Goal: Information Seeking & Learning: Learn about a topic

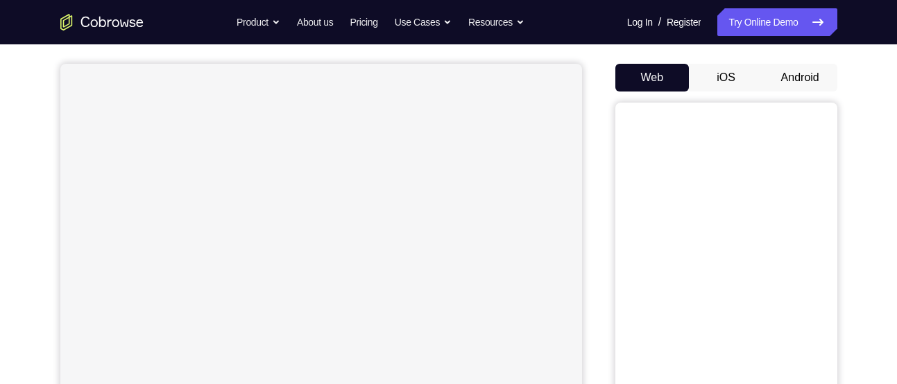
click at [800, 82] on button "Android" at bounding box center [800, 78] width 74 height 28
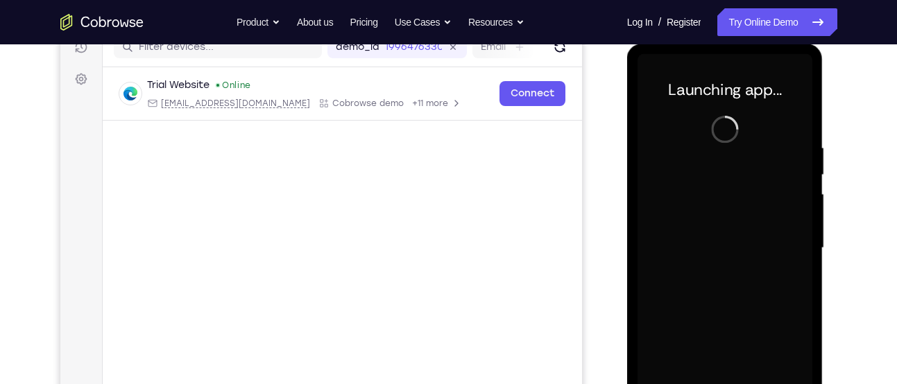
scroll to position [187, 0]
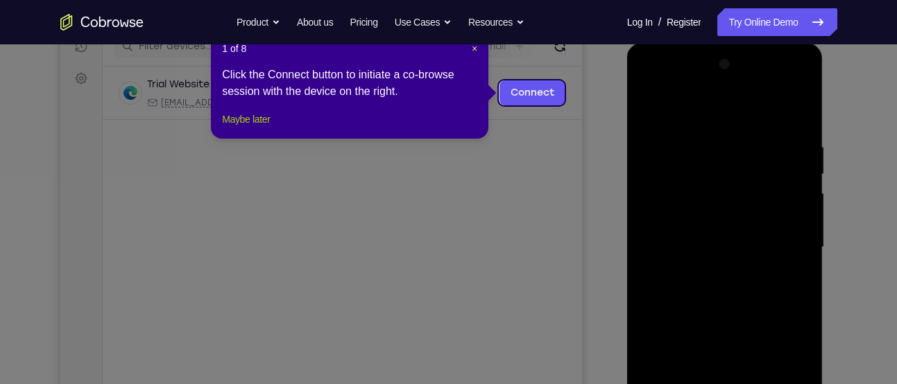
click at [262, 127] on button "Maybe later" at bounding box center [246, 119] width 48 height 17
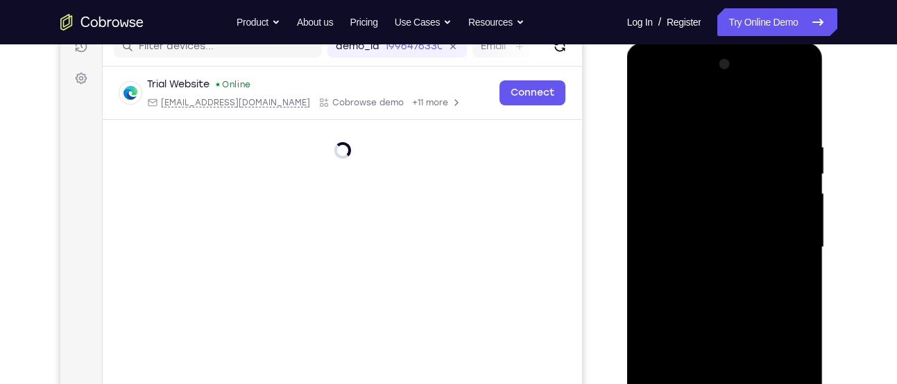
scroll to position [282, 0]
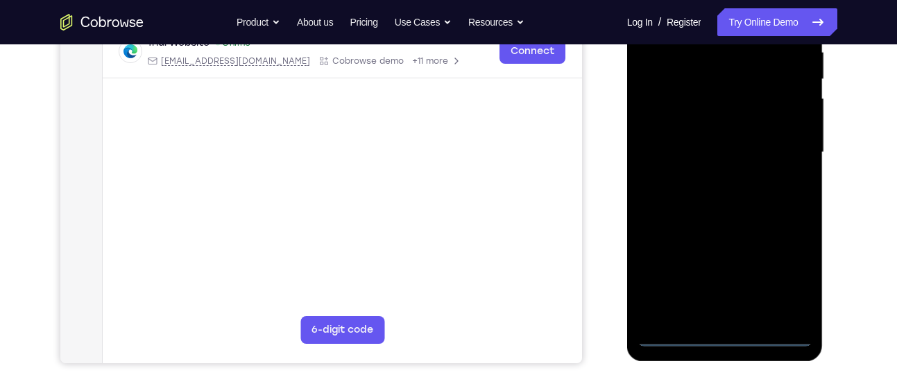
click at [775, 339] on div at bounding box center [725, 152] width 175 height 389
drag, startPoint x: 680, startPoint y: 242, endPoint x: 910, endPoint y: 197, distance: 234.0
click at [825, 197] on html "Online web based iOS Simulators and Android Emulators. Run iPhone, iPad, Mobile…" at bounding box center [726, 156] width 198 height 416
click at [654, 149] on div at bounding box center [725, 152] width 175 height 389
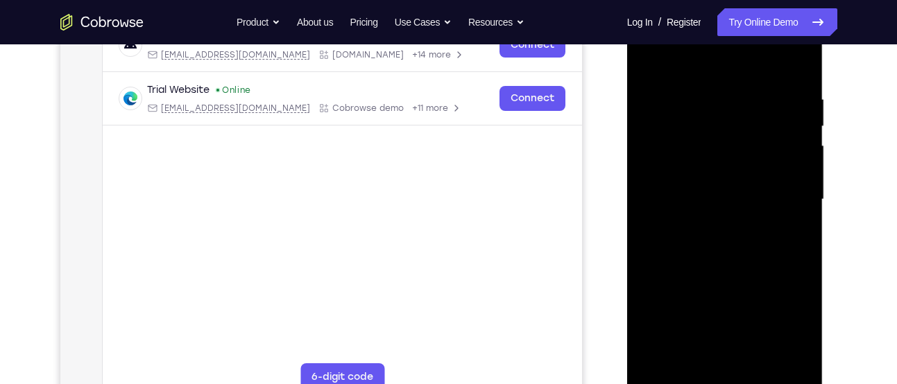
scroll to position [233, 0]
click at [784, 318] on div at bounding box center [725, 201] width 175 height 389
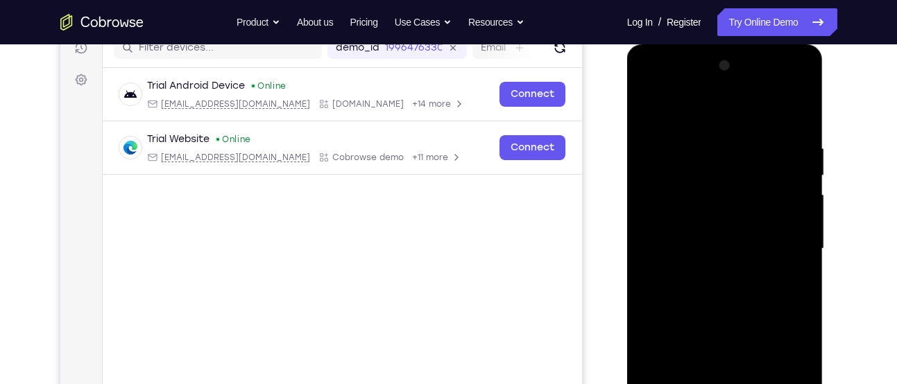
scroll to position [185, 0]
click at [702, 115] on div at bounding box center [725, 250] width 175 height 389
click at [782, 228] on div at bounding box center [725, 250] width 175 height 389
click at [783, 240] on div at bounding box center [725, 250] width 175 height 389
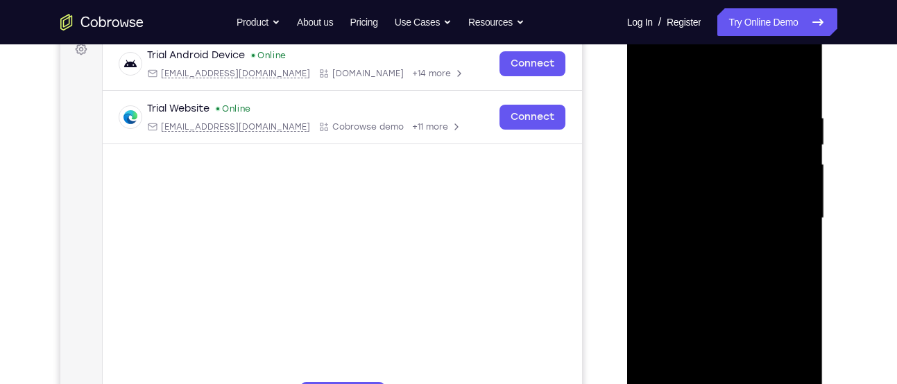
scroll to position [219, 0]
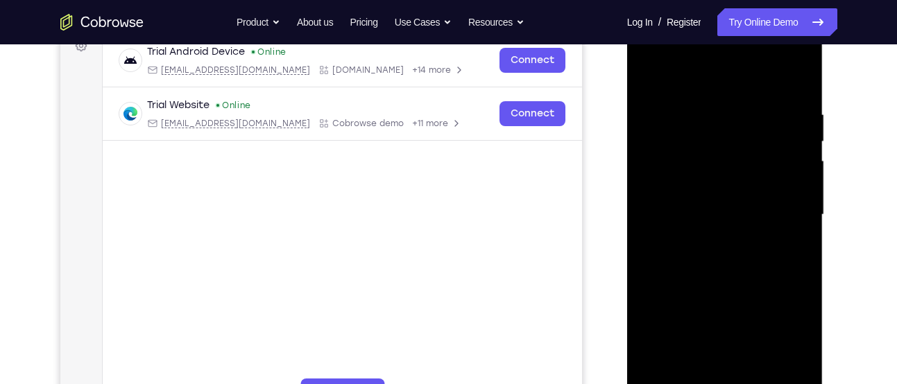
click at [784, 213] on div at bounding box center [725, 215] width 175 height 389
click at [706, 239] on div at bounding box center [725, 215] width 175 height 389
click at [726, 281] on div at bounding box center [725, 215] width 175 height 389
click at [716, 153] on div at bounding box center [725, 215] width 175 height 389
click at [720, 176] on div at bounding box center [725, 215] width 175 height 389
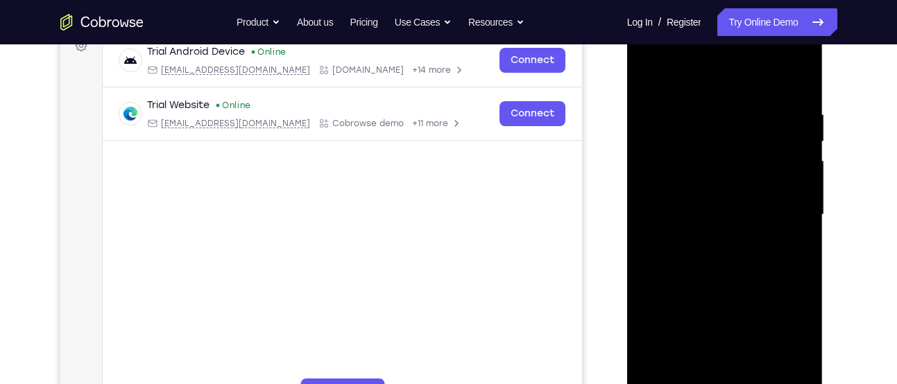
click at [722, 291] on div at bounding box center [725, 215] width 175 height 389
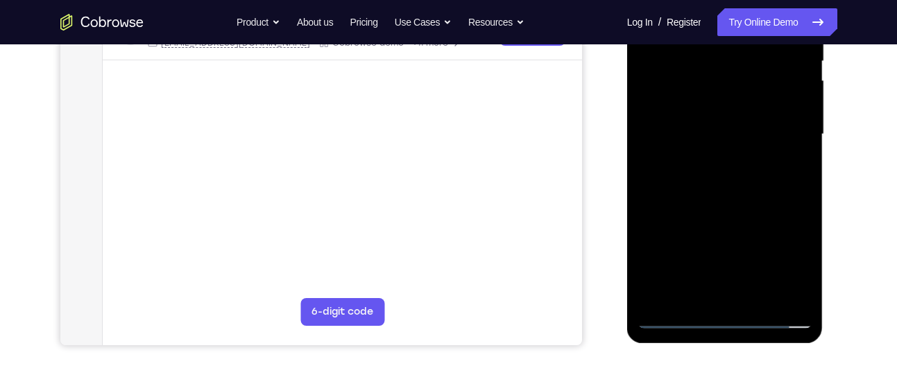
scroll to position [301, 0]
click at [738, 298] on div at bounding box center [725, 134] width 175 height 389
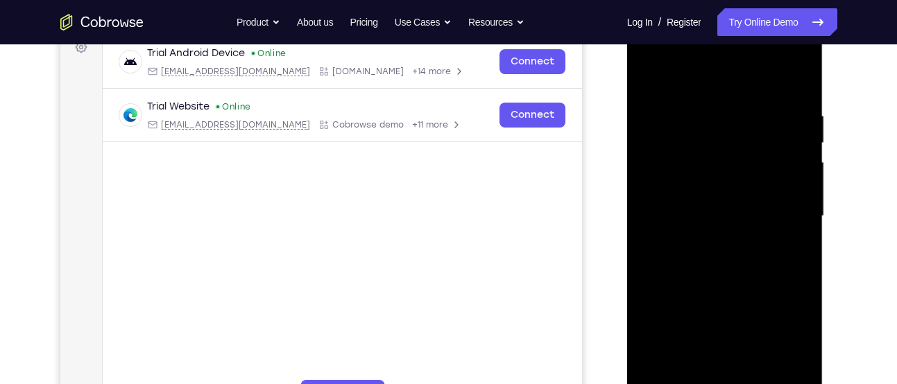
scroll to position [217, 0]
click at [419, 37] on nav "Go back Powerful, Flexible and Trustworthy. Avoid all extra friction for both A…" at bounding box center [448, 22] width 897 height 44
click at [666, 153] on div at bounding box center [725, 218] width 175 height 389
click at [699, 200] on div at bounding box center [725, 218] width 175 height 389
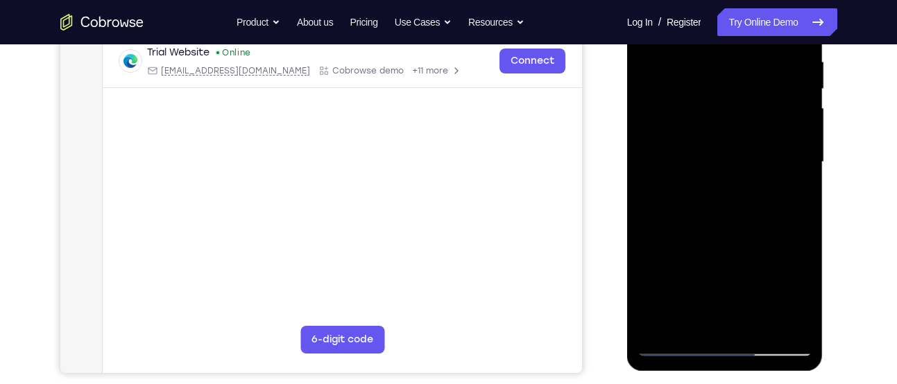
scroll to position [276, 0]
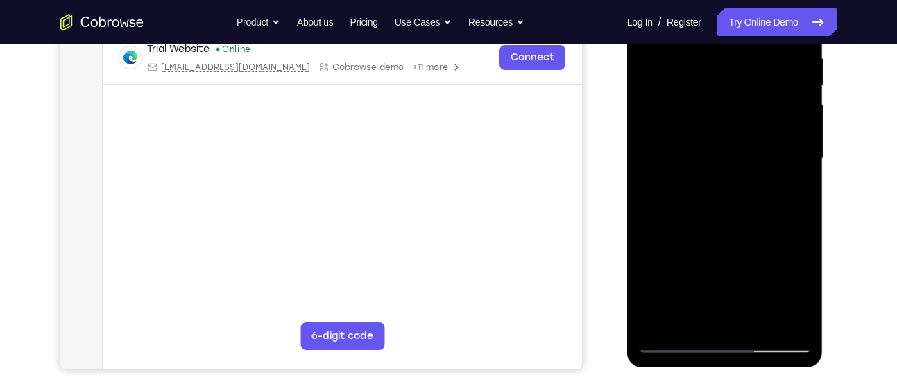
click at [722, 210] on div at bounding box center [725, 159] width 175 height 389
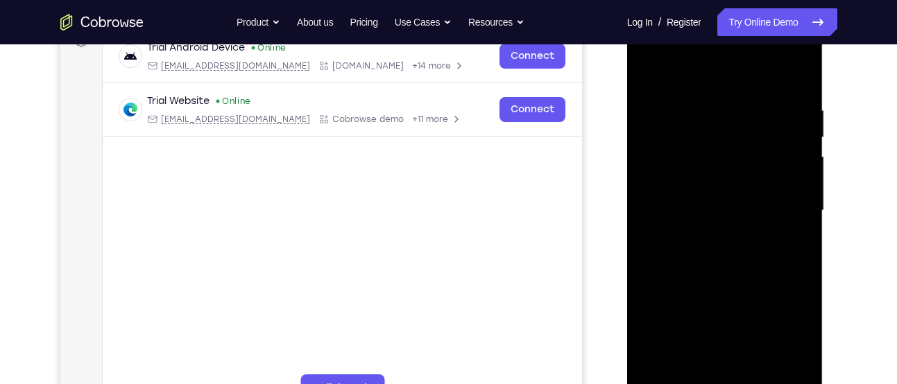
scroll to position [221, 0]
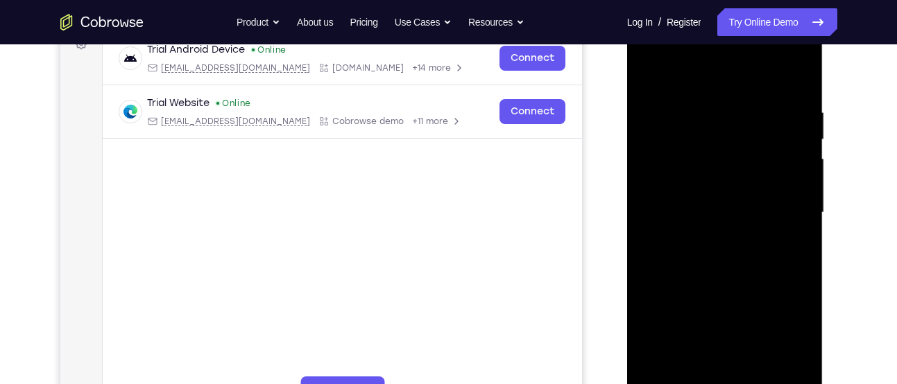
click at [802, 69] on div at bounding box center [725, 213] width 175 height 389
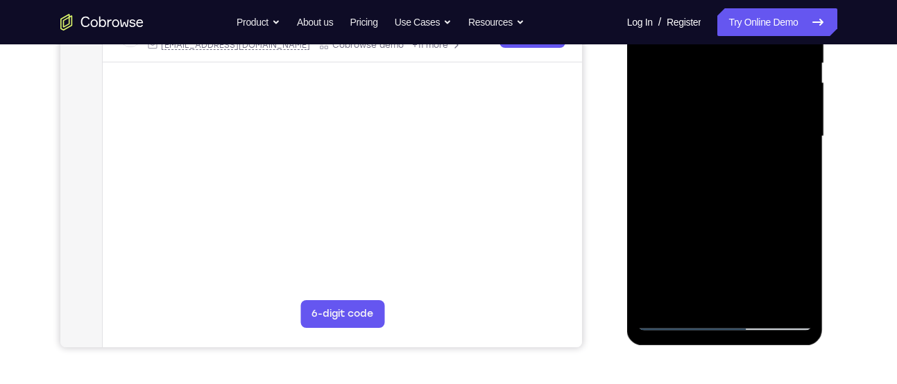
scroll to position [310, 0]
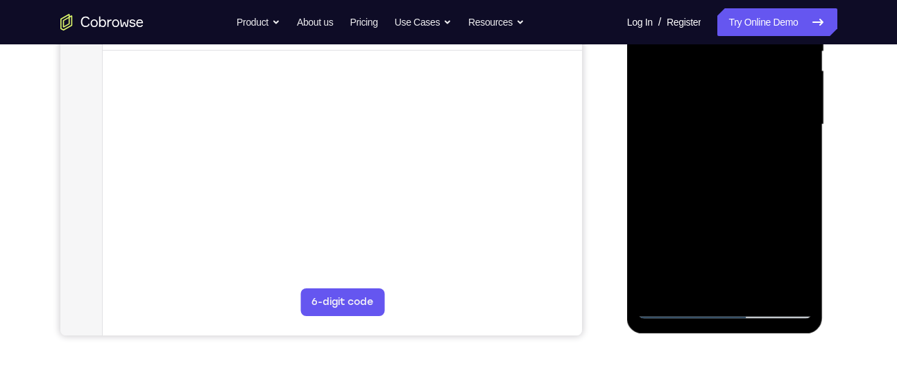
click at [656, 199] on div at bounding box center [725, 125] width 175 height 389
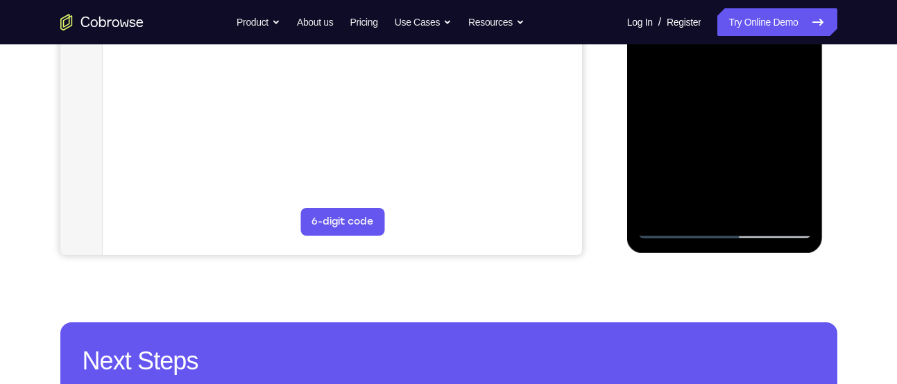
scroll to position [392, 0]
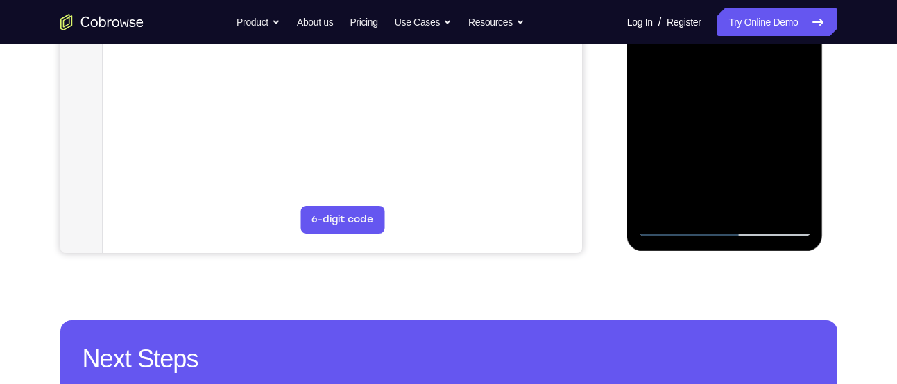
click at [754, 201] on div at bounding box center [725, 42] width 175 height 389
click at [729, 112] on div at bounding box center [725, 42] width 175 height 389
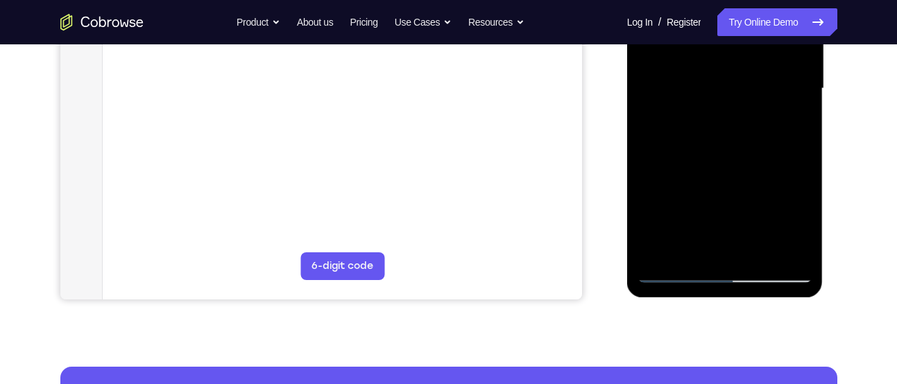
scroll to position [341, 0]
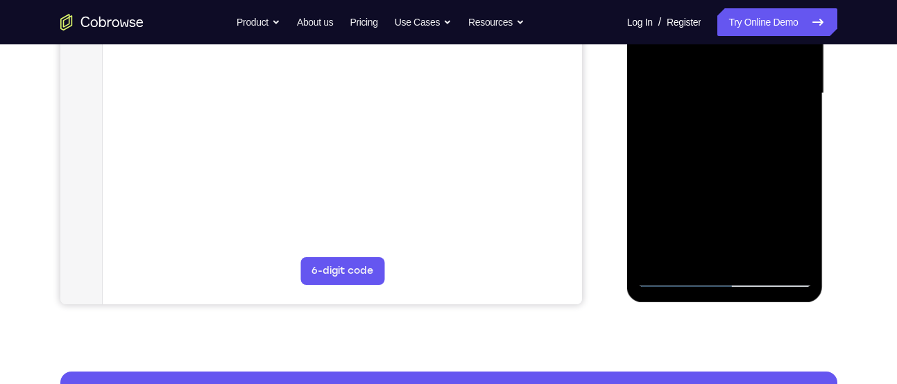
click at [711, 78] on div at bounding box center [725, 93] width 175 height 389
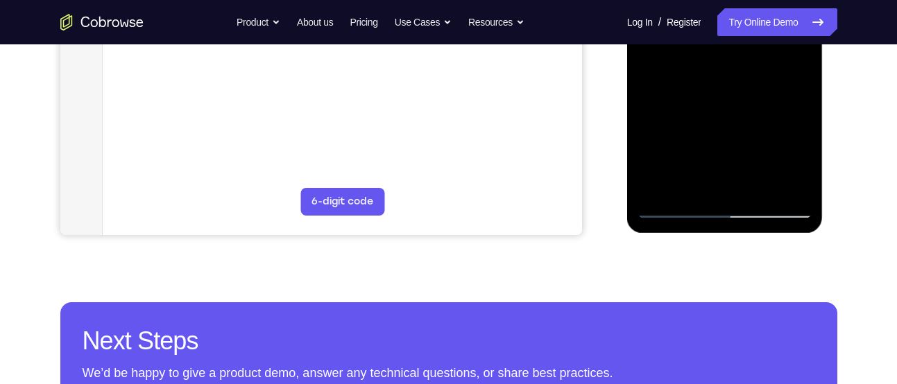
scroll to position [413, 0]
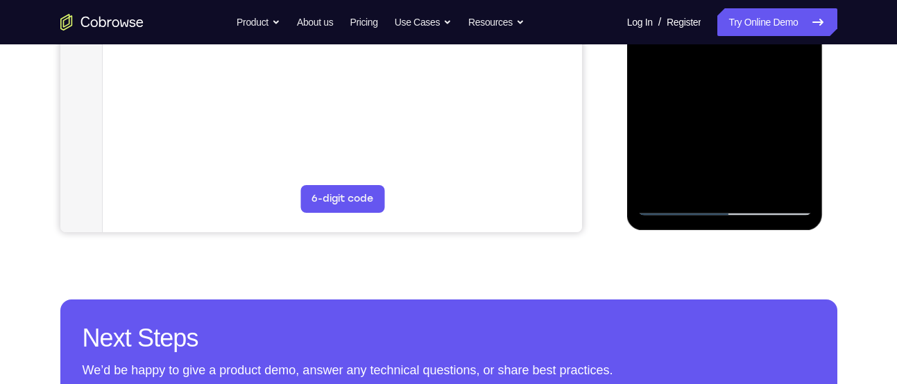
click at [673, 207] on div at bounding box center [725, 21] width 175 height 389
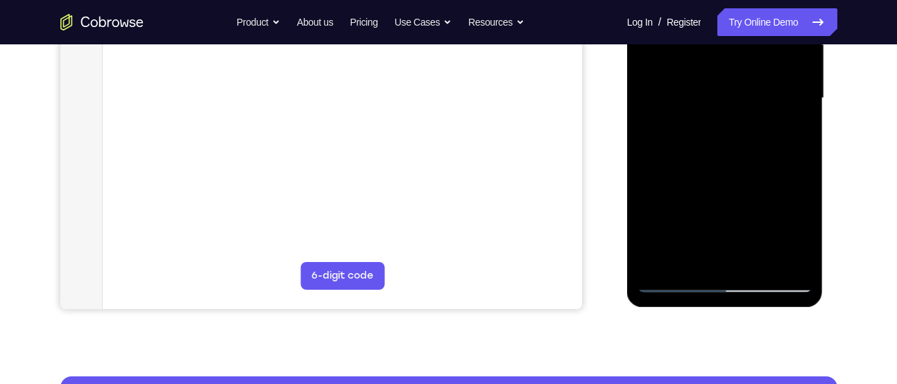
scroll to position [332, 0]
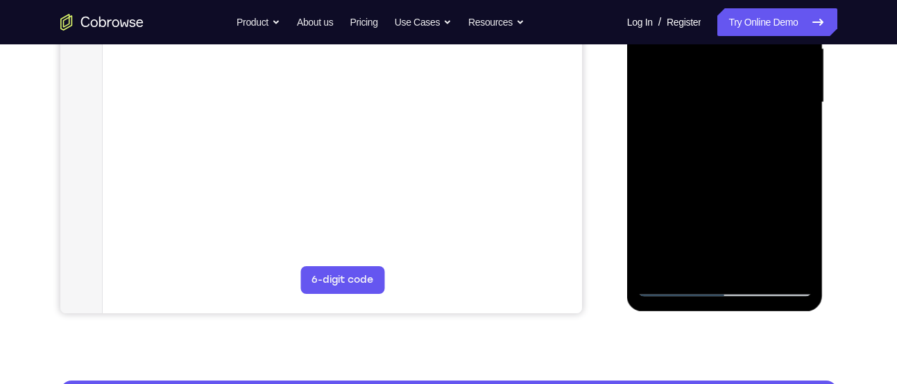
click at [752, 115] on div at bounding box center [725, 102] width 175 height 389
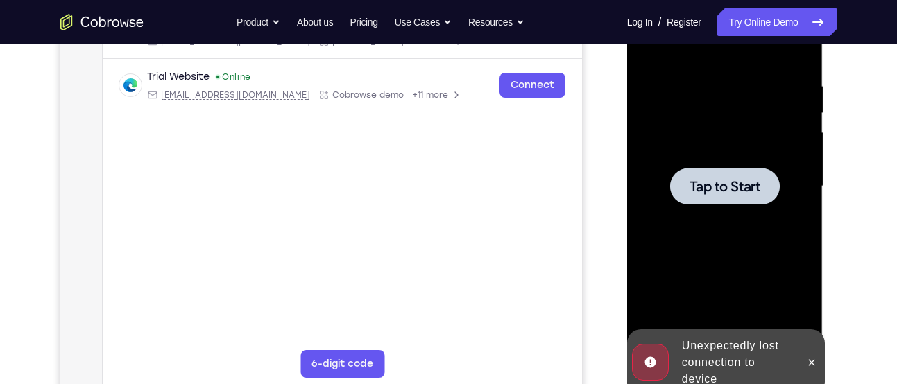
scroll to position [246, 0]
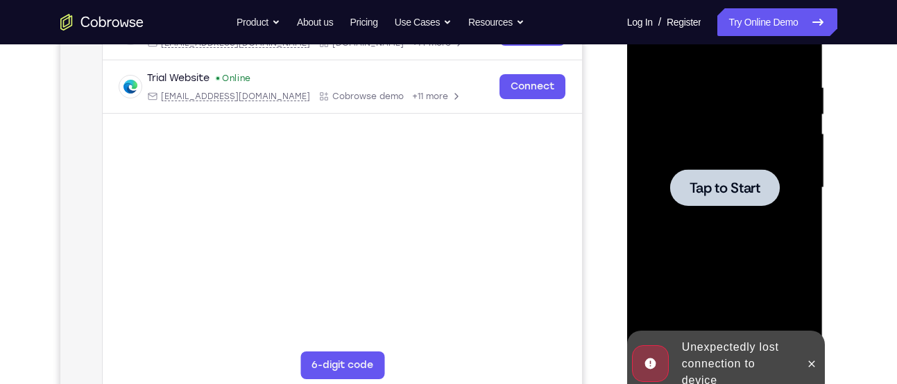
click at [745, 173] on div at bounding box center [725, 187] width 110 height 37
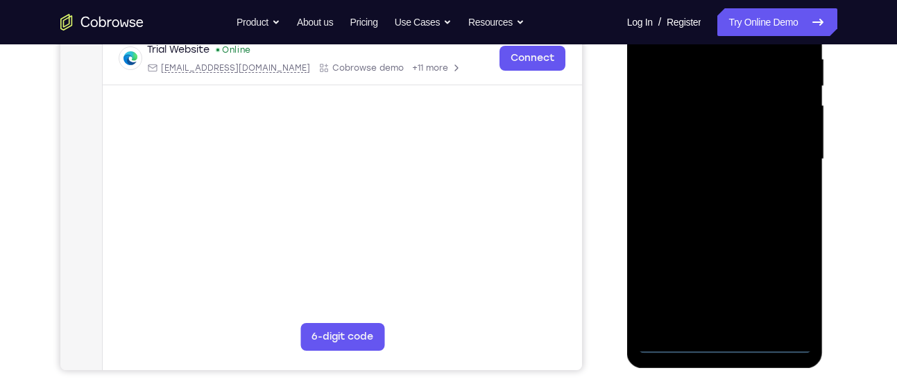
scroll to position [282, 0]
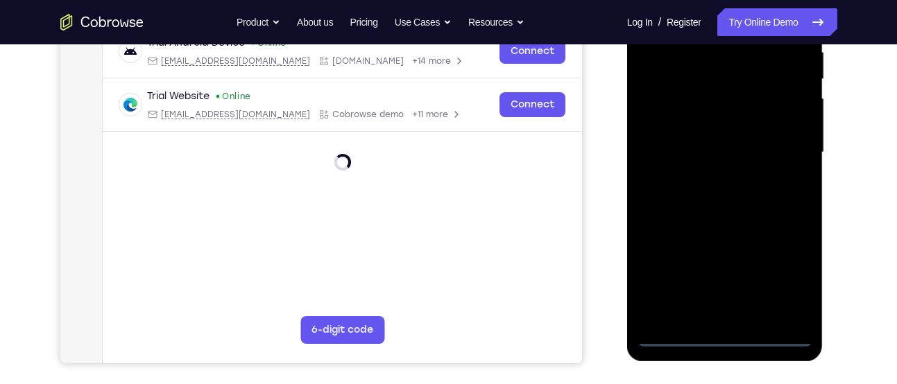
click at [778, 335] on div at bounding box center [725, 152] width 175 height 389
drag, startPoint x: 695, startPoint y: 223, endPoint x: 910, endPoint y: 235, distance: 215.5
click at [825, 235] on html "Online web based iOS Simulators and Android Emulators. Run iPhone, iPad, Mobile…" at bounding box center [726, 156] width 198 height 416
drag, startPoint x: 650, startPoint y: 210, endPoint x: 859, endPoint y: 189, distance: 209.9
click at [825, 189] on html "Online web based iOS Simulators and Android Emulators. Run iPhone, iPad, Mobile…" at bounding box center [726, 156] width 198 height 416
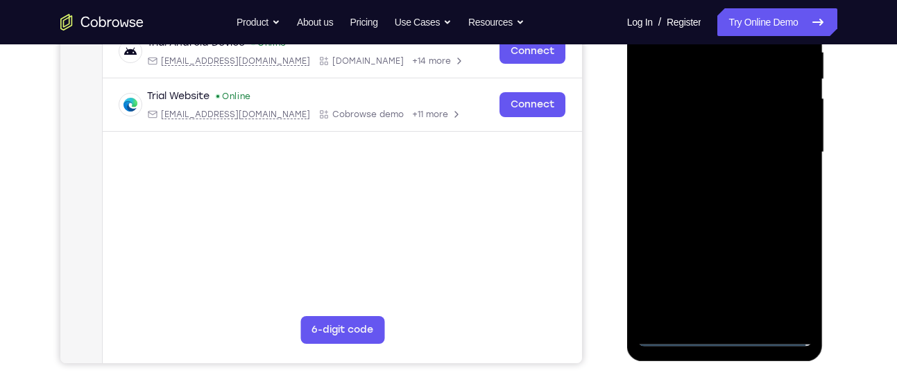
click at [670, 140] on div at bounding box center [725, 152] width 175 height 389
click at [777, 276] on div at bounding box center [725, 152] width 175 height 389
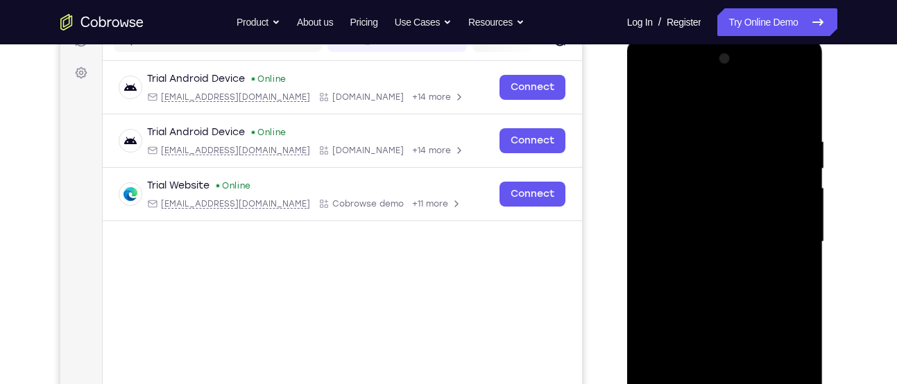
scroll to position [192, 0]
click at [706, 107] on div at bounding box center [725, 243] width 175 height 389
click at [786, 239] on div at bounding box center [725, 243] width 175 height 389
click at [711, 273] on div at bounding box center [725, 243] width 175 height 389
click at [720, 305] on div at bounding box center [725, 243] width 175 height 389
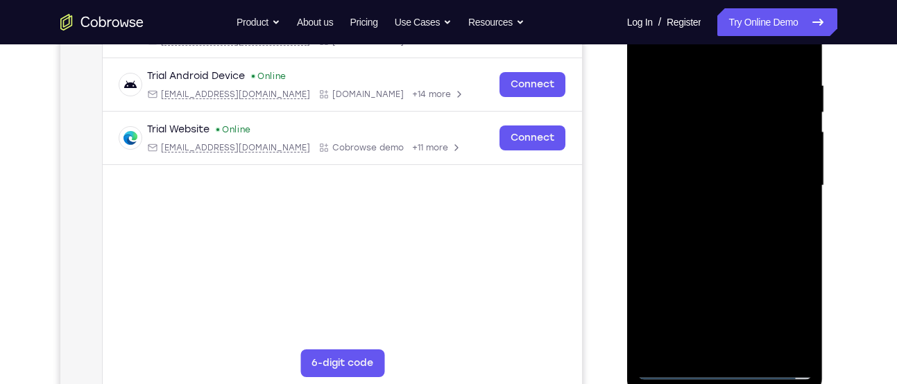
scroll to position [254, 0]
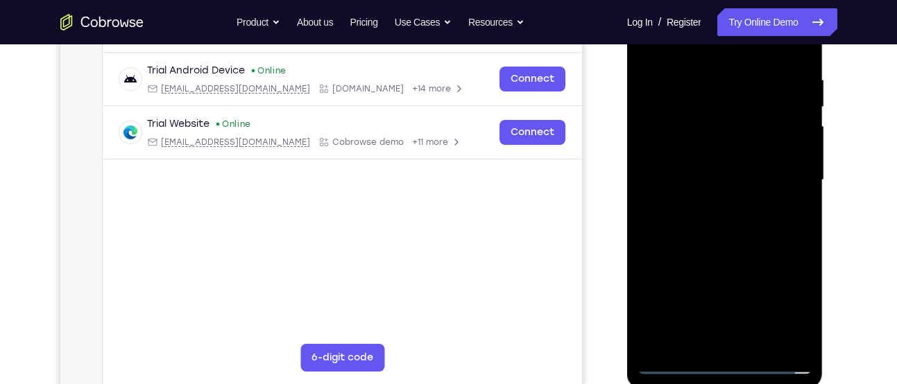
click at [695, 113] on div at bounding box center [725, 180] width 175 height 389
click at [708, 149] on div at bounding box center [725, 180] width 175 height 389
click at [728, 142] on div at bounding box center [725, 180] width 175 height 389
click at [732, 255] on div at bounding box center [725, 180] width 175 height 389
click at [719, 259] on div at bounding box center [725, 180] width 175 height 389
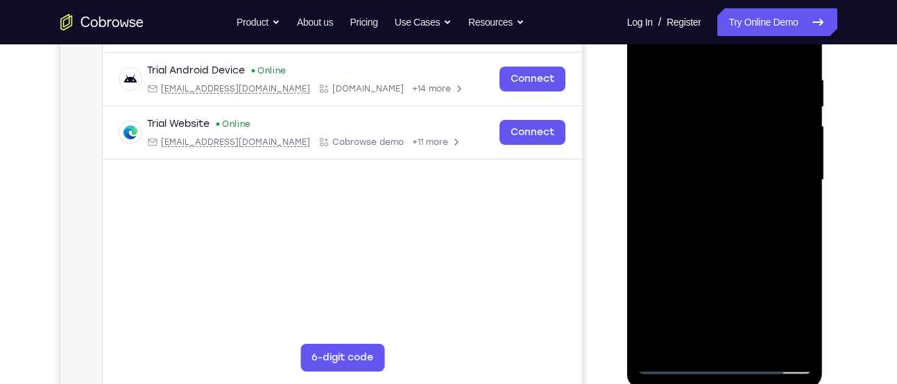
click at [729, 342] on div at bounding box center [725, 180] width 175 height 389
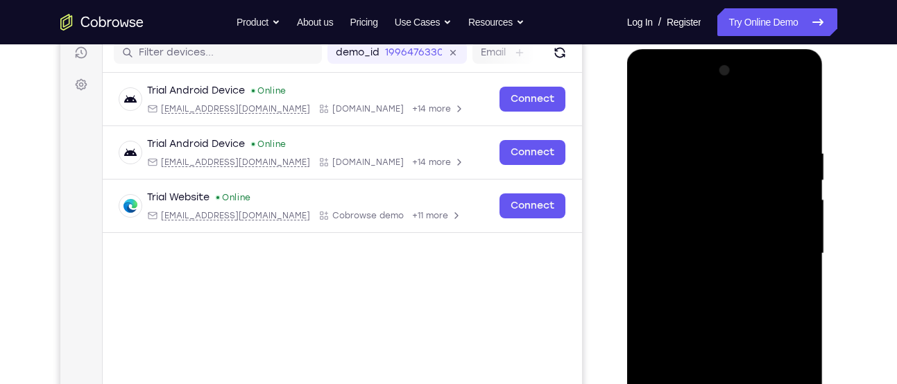
scroll to position [179, 0]
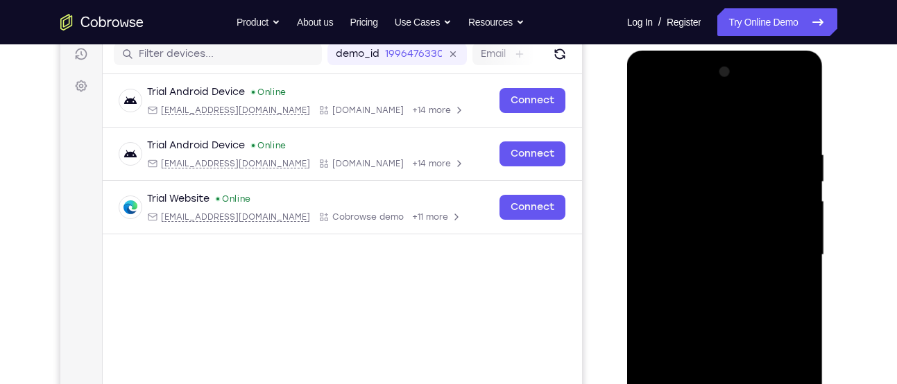
click at [699, 235] on div at bounding box center [725, 255] width 175 height 389
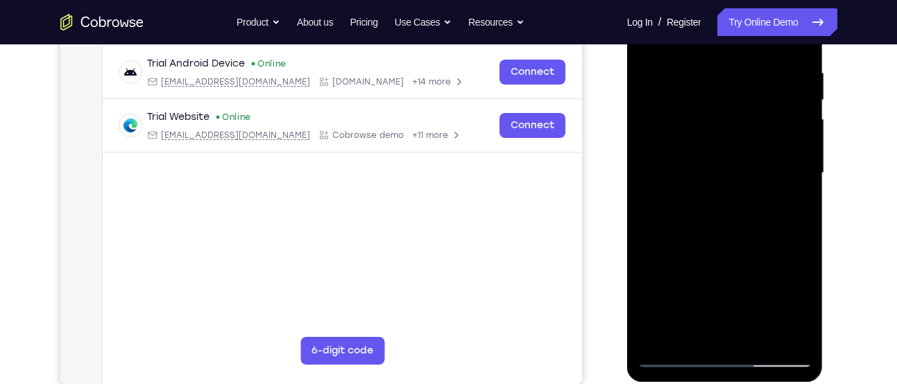
scroll to position [262, 0]
click at [794, 47] on div at bounding box center [725, 172] width 175 height 389
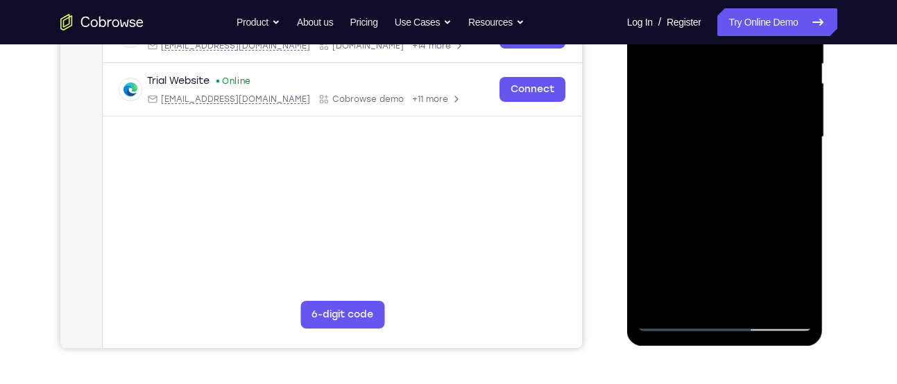
click at [756, 299] on div at bounding box center [725, 137] width 175 height 389
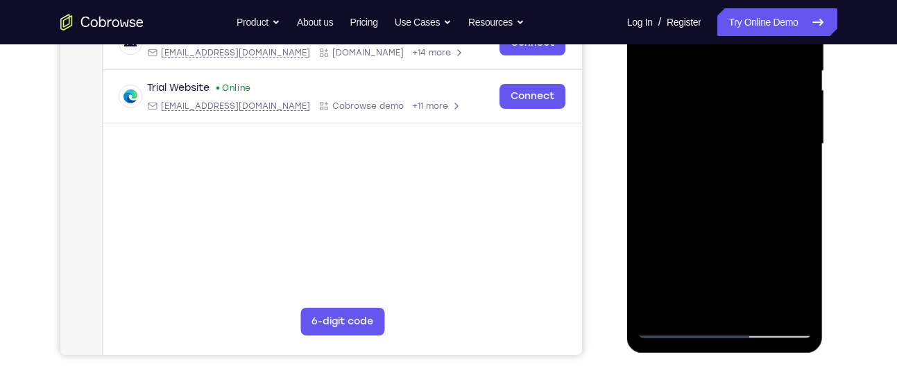
scroll to position [289, 0]
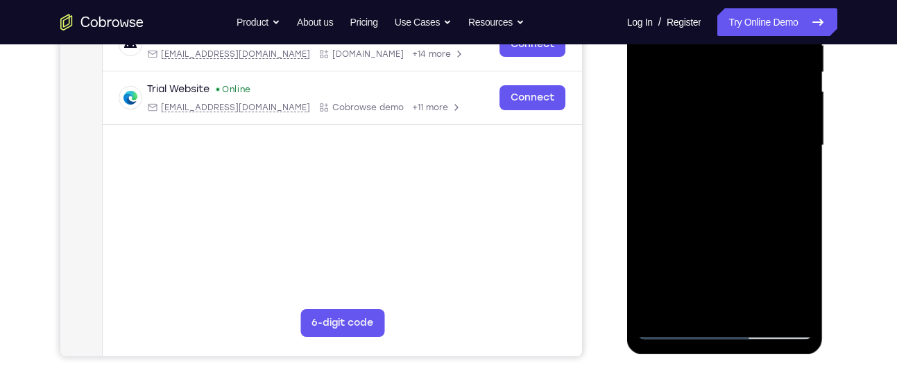
click at [729, 219] on div at bounding box center [725, 145] width 175 height 389
click at [690, 160] on div at bounding box center [725, 145] width 175 height 389
click at [702, 178] on div at bounding box center [725, 145] width 175 height 389
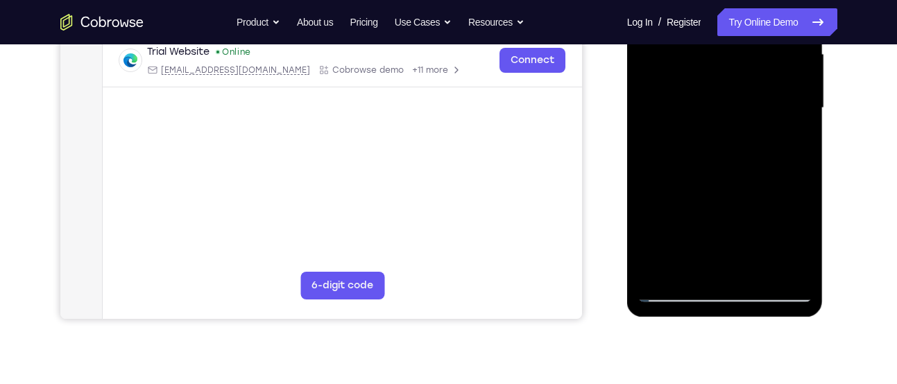
scroll to position [327, 0]
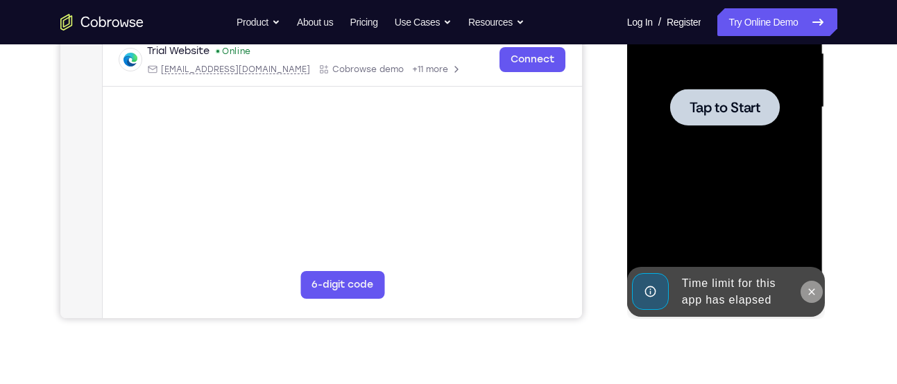
click at [817, 296] on icon at bounding box center [811, 292] width 11 height 11
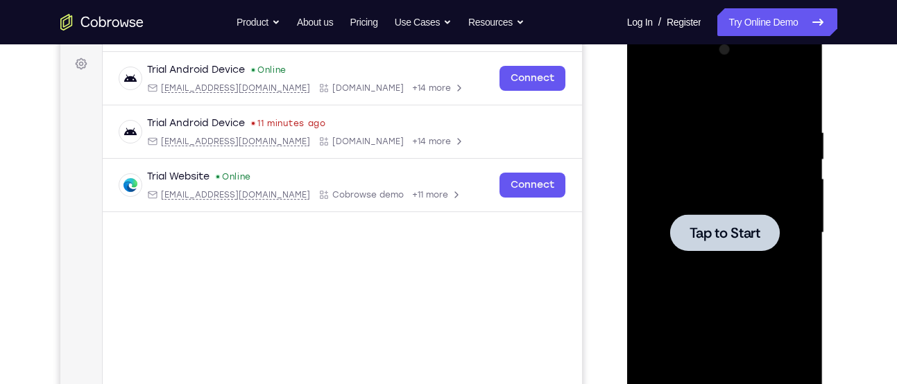
scroll to position [200, 0]
